Goal: Information Seeking & Learning: Learn about a topic

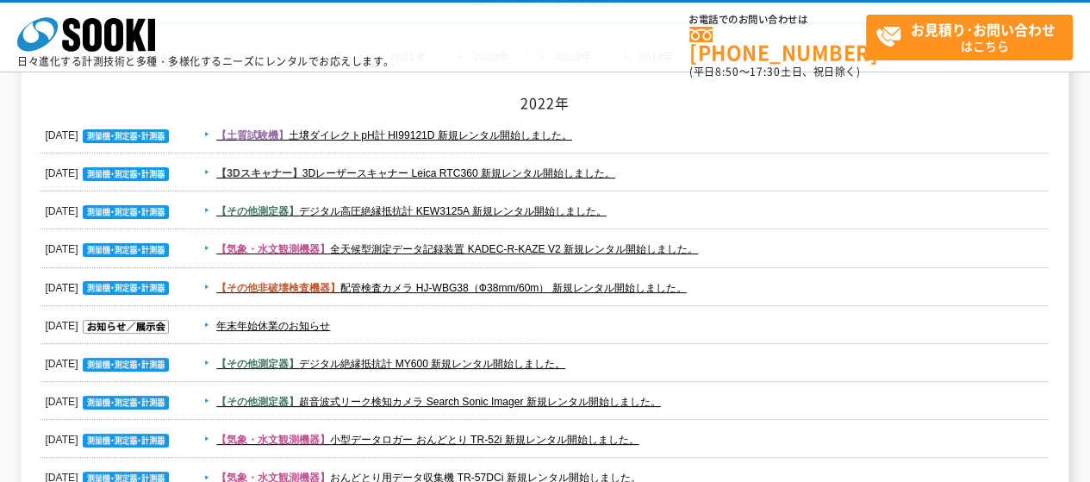
scroll to position [172, 0]
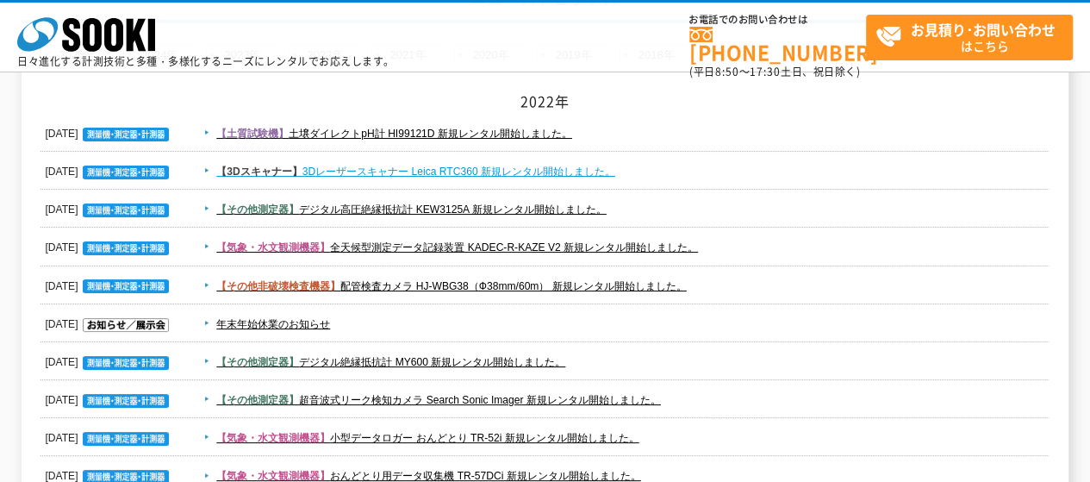
click at [465, 166] on link "【3Dスキャナー】 3Dレーザースキャナー Leica RTC360 新規レンタル開始しました。" at bounding box center [415, 171] width 399 height 12
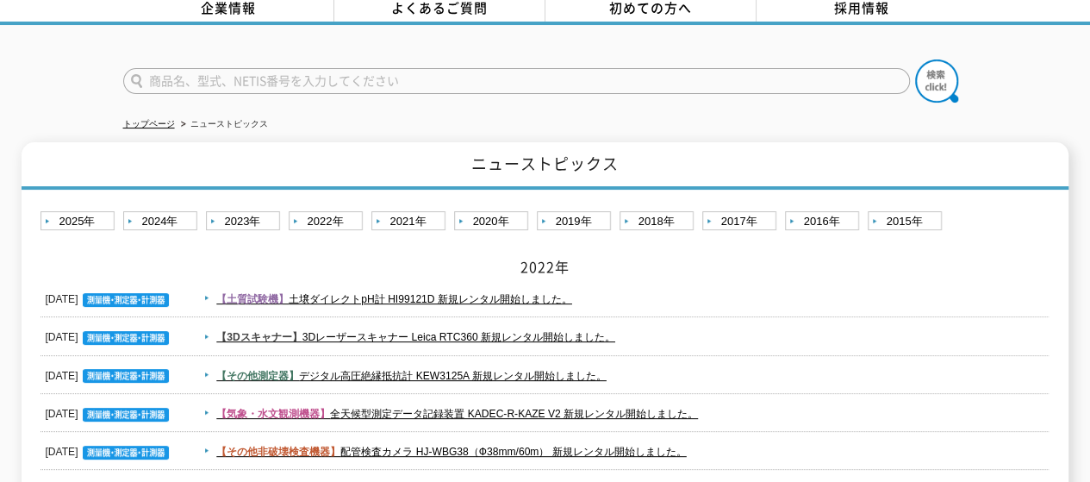
scroll to position [0, 0]
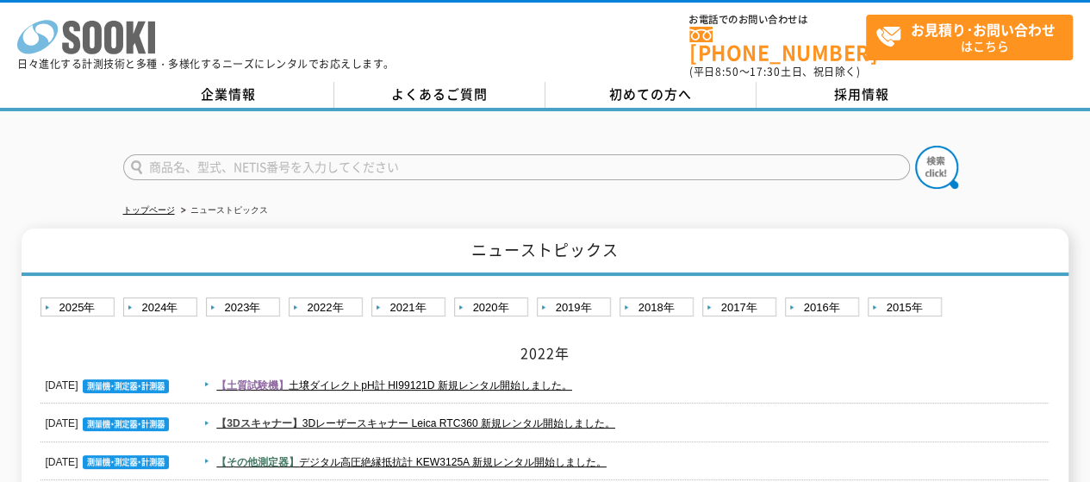
click at [115, 53] on icon at bounding box center [113, 38] width 19 height 34
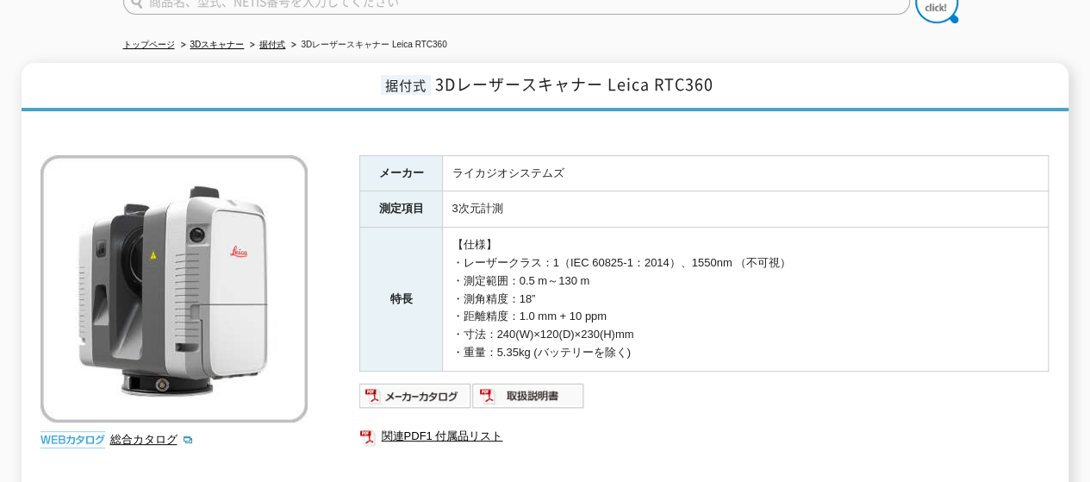
scroll to position [172, 0]
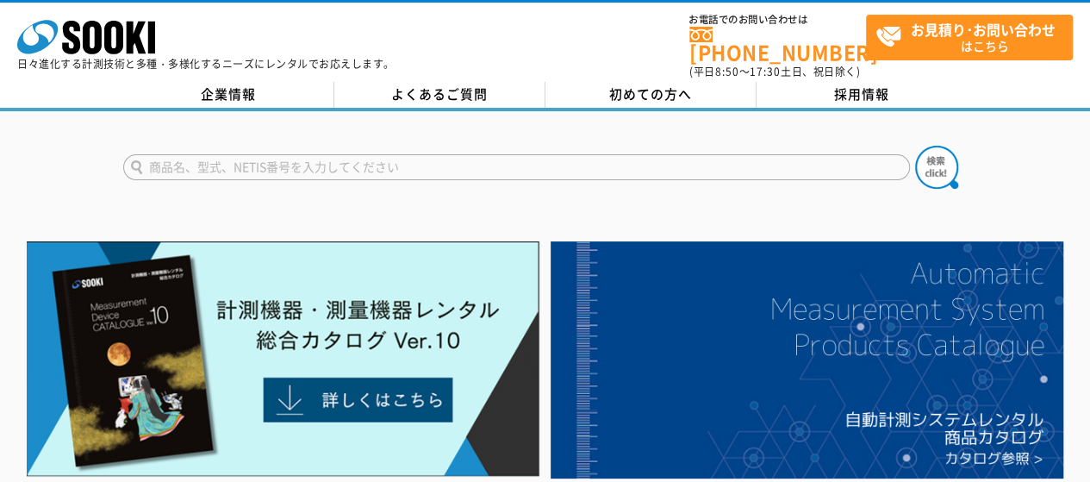
click at [288, 164] on input "text" at bounding box center [516, 167] width 787 height 26
type input "ドローン"
click at [915, 146] on button at bounding box center [936, 167] width 43 height 43
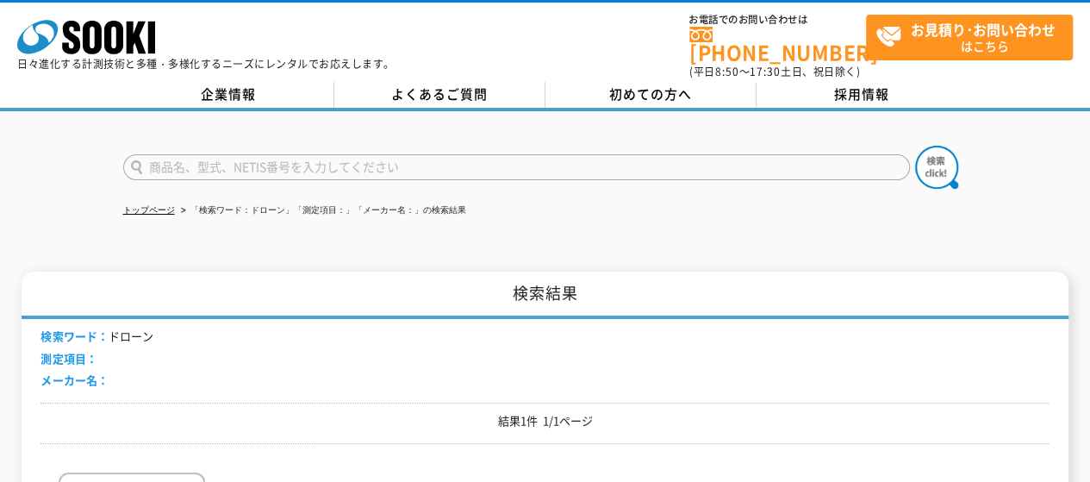
click at [252, 146] on form at bounding box center [545, 170] width 845 height 48
click at [72, 51] on icon at bounding box center [71, 38] width 18 height 34
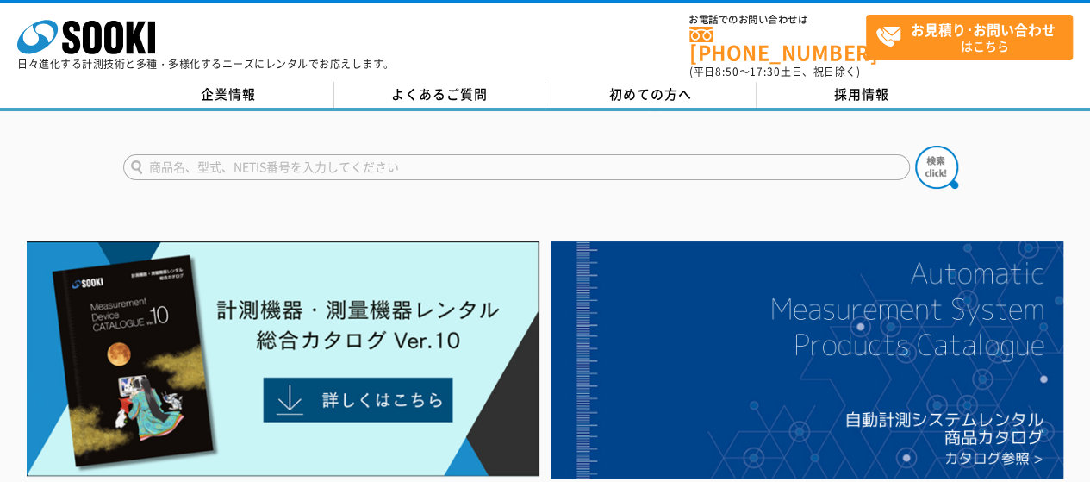
click at [263, 154] on input "text" at bounding box center [516, 167] width 787 height 26
type input "UAV"
click at [915, 146] on button at bounding box center [936, 167] width 43 height 43
